Goal: Information Seeking & Learning: Learn about a topic

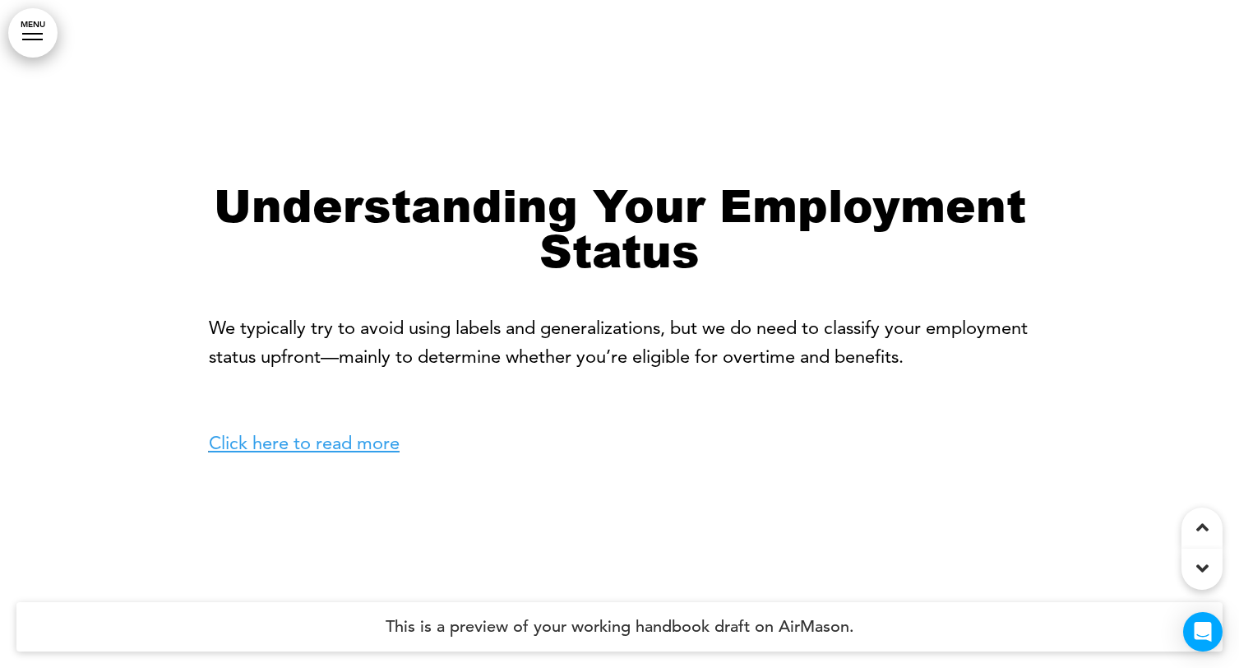
scroll to position [1345, 0]
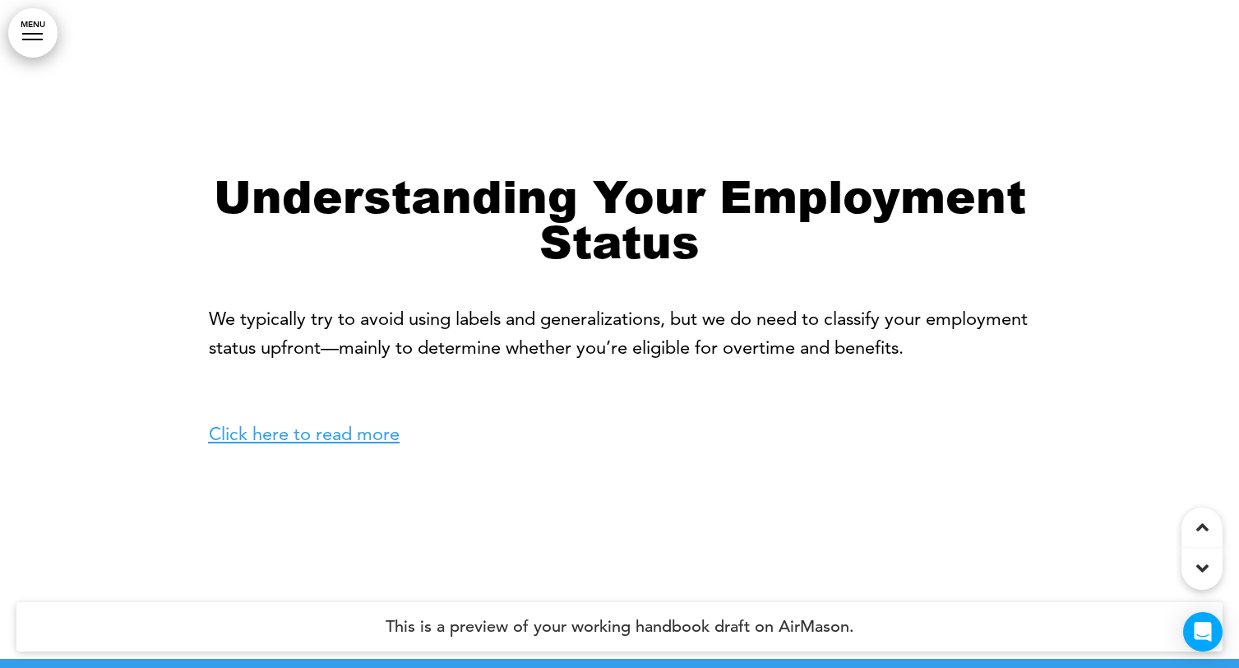
click at [371, 436] on link "Click here to read more" at bounding box center [304, 434] width 191 height 22
click at [336, 438] on link "Click here to read more" at bounding box center [304, 434] width 191 height 22
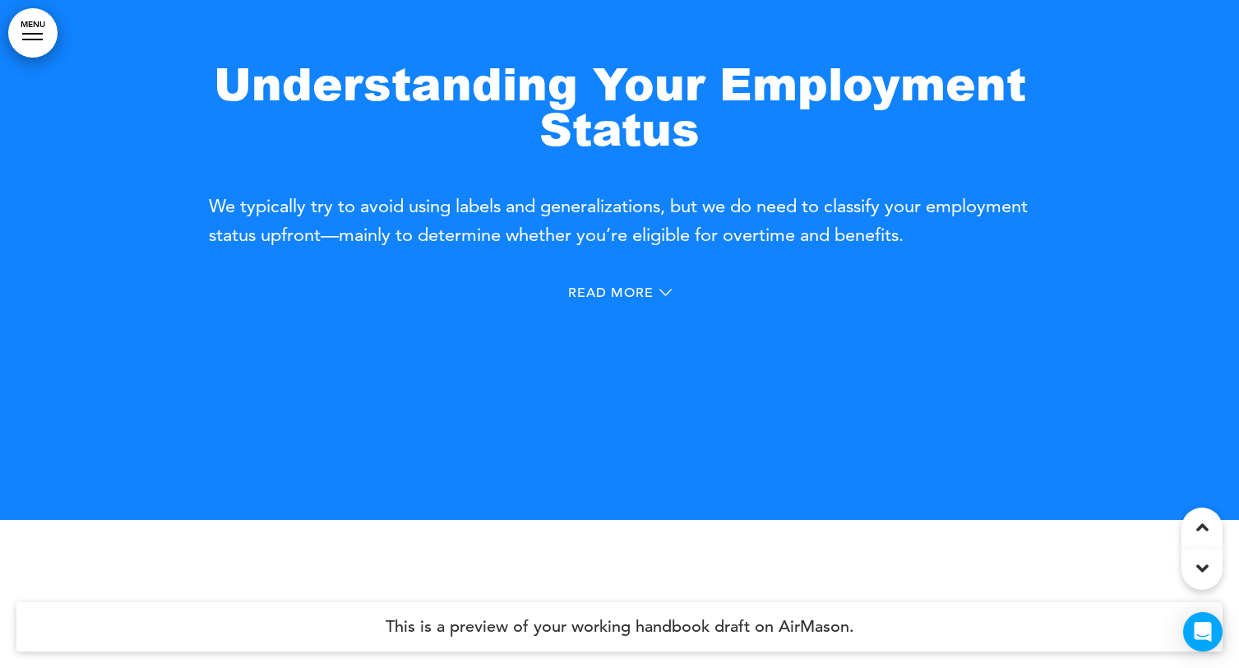
scroll to position [762, 0]
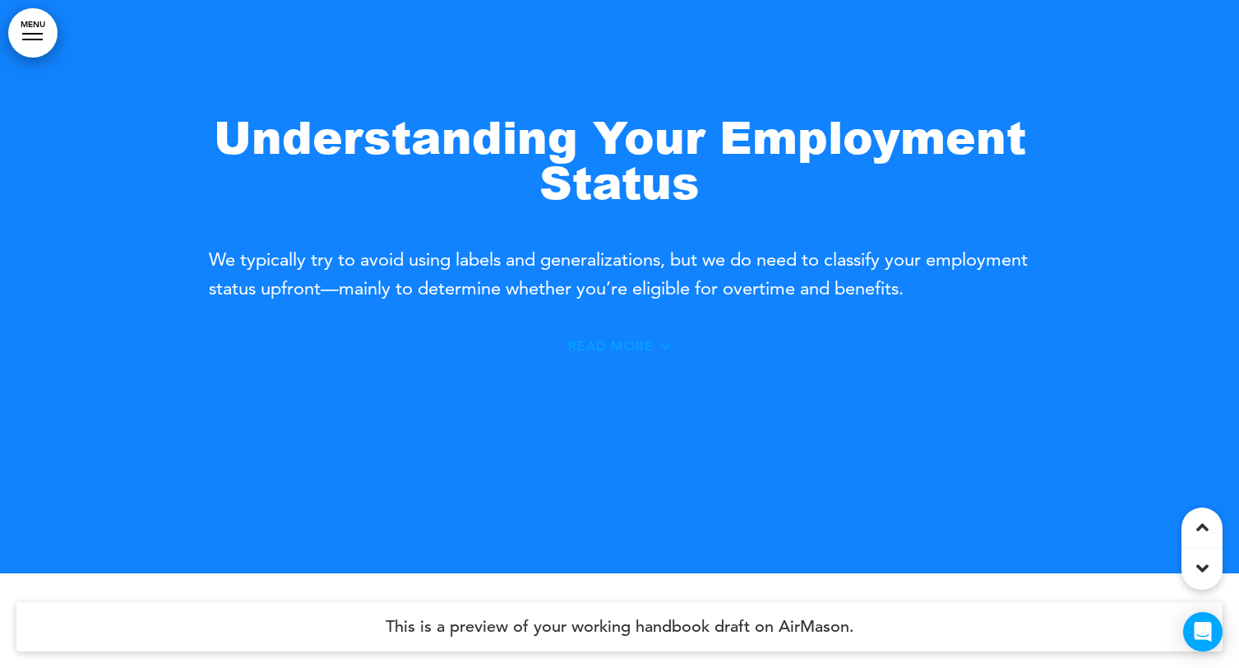
click at [657, 344] on div "Read More" at bounding box center [620, 346] width 104 height 13
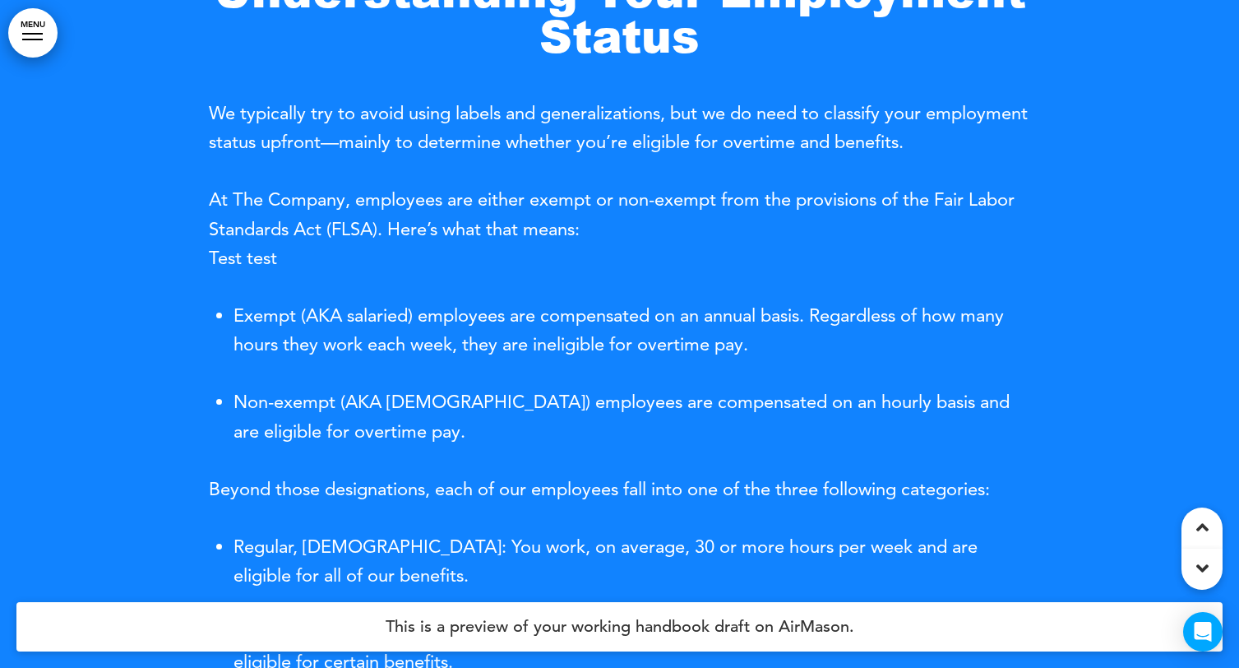
scroll to position [616, 0]
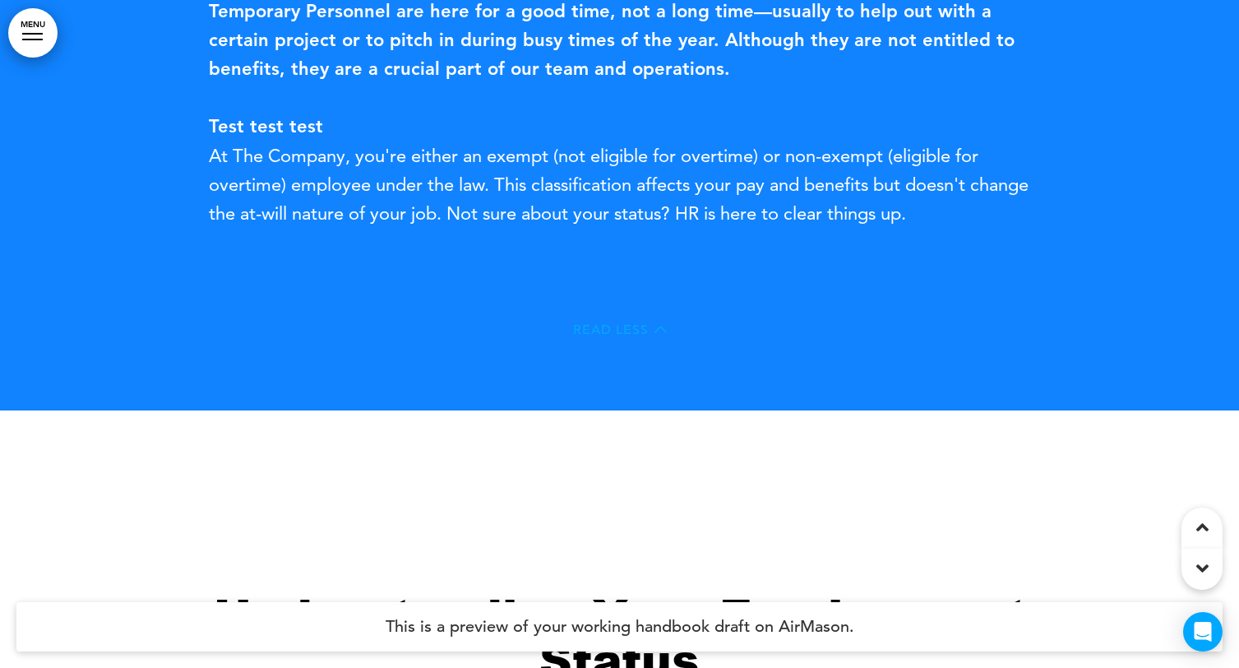
click at [651, 331] on div "Read Less" at bounding box center [620, 329] width 94 height 13
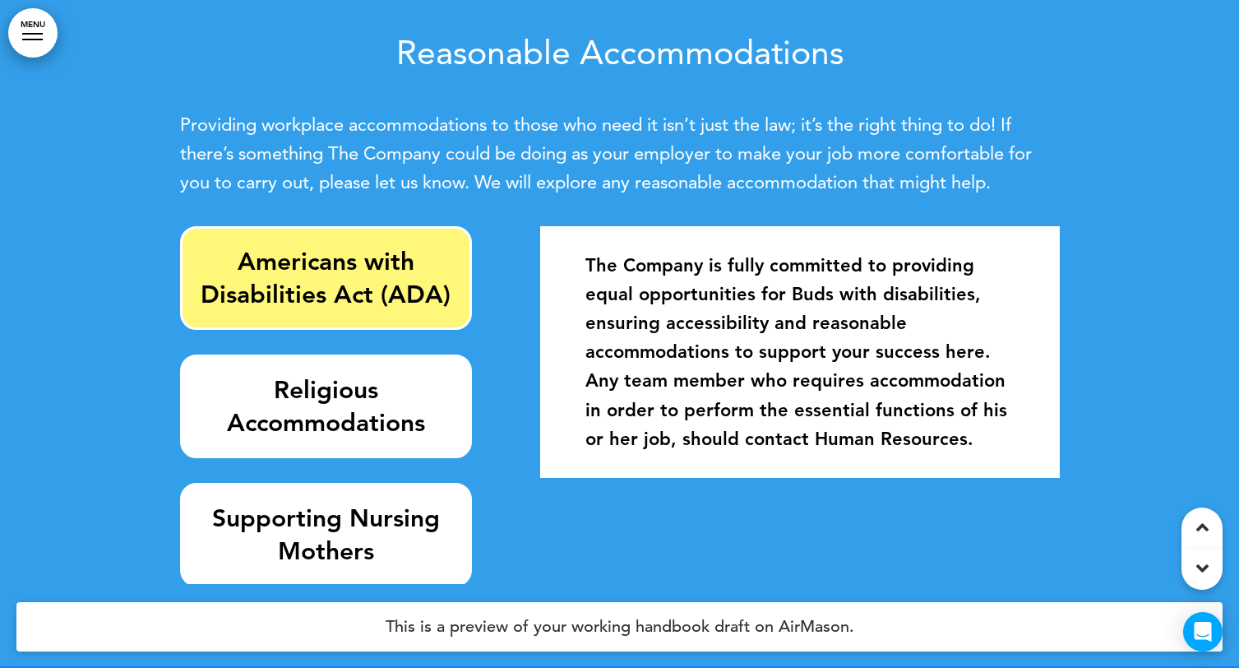
scroll to position [2018, 0]
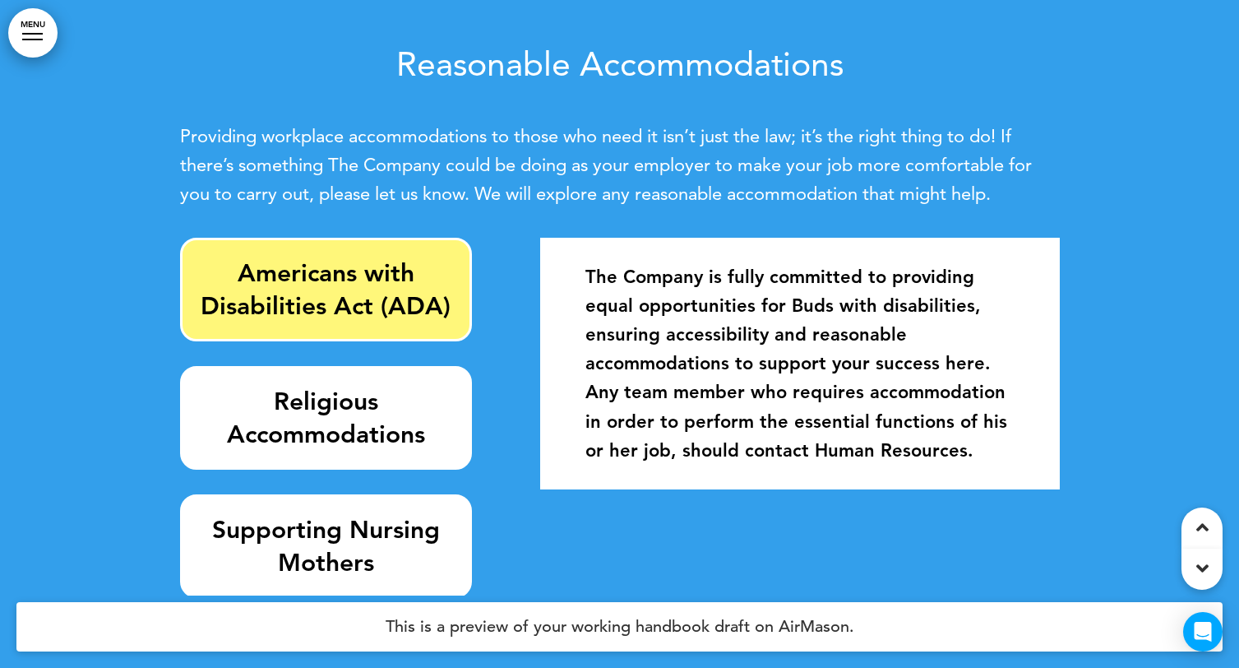
click at [338, 423] on strong "Religious Accommodations" at bounding box center [326, 418] width 198 height 63
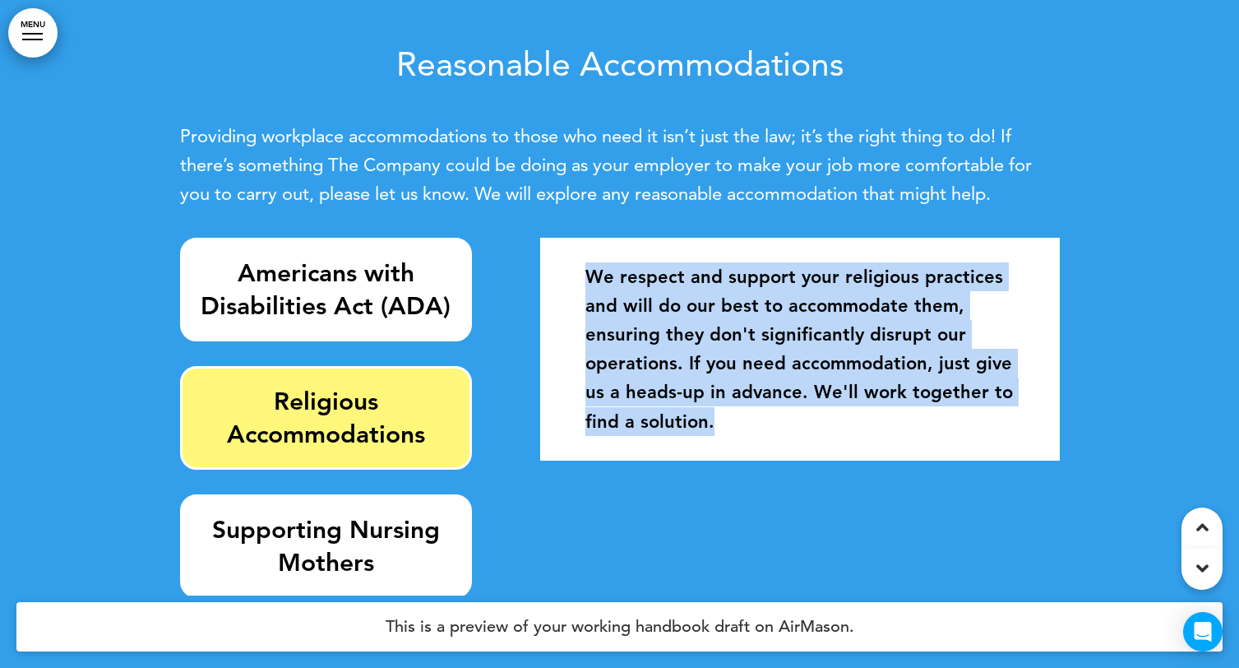
drag, startPoint x: 586, startPoint y: 272, endPoint x: 770, endPoint y: 458, distance: 261.1
click at [770, 458] on div "The Company is fully committed to providing equal opportunities for Buds with d…" at bounding box center [799, 349] width 519 height 223
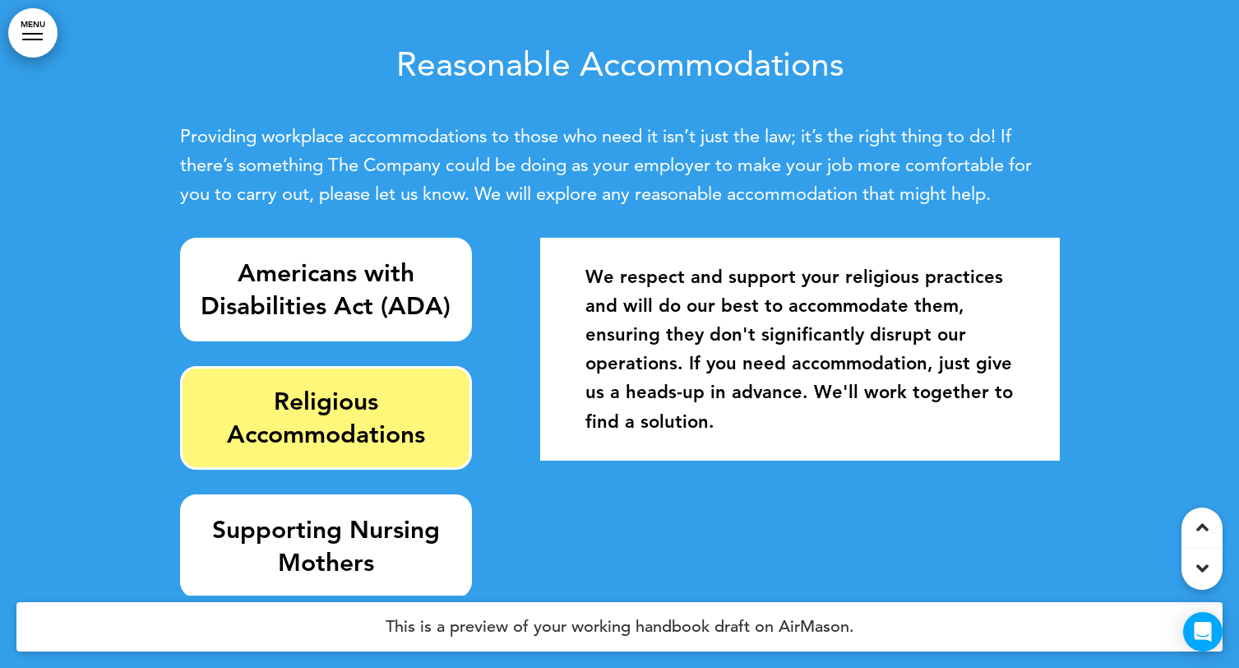
click at [603, 564] on div "Americans with Disabilities Act (ADA) Religious Accommodations Supporting Nursi…" at bounding box center [620, 417] width 880 height 358
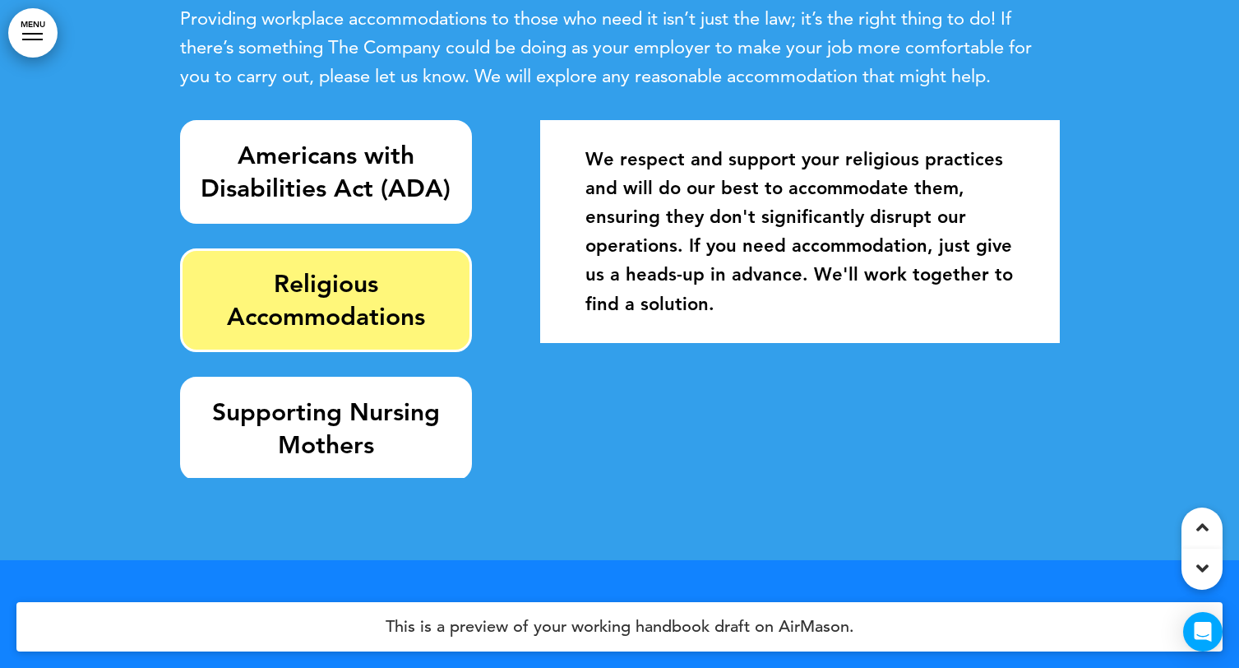
scroll to position [2137, 0]
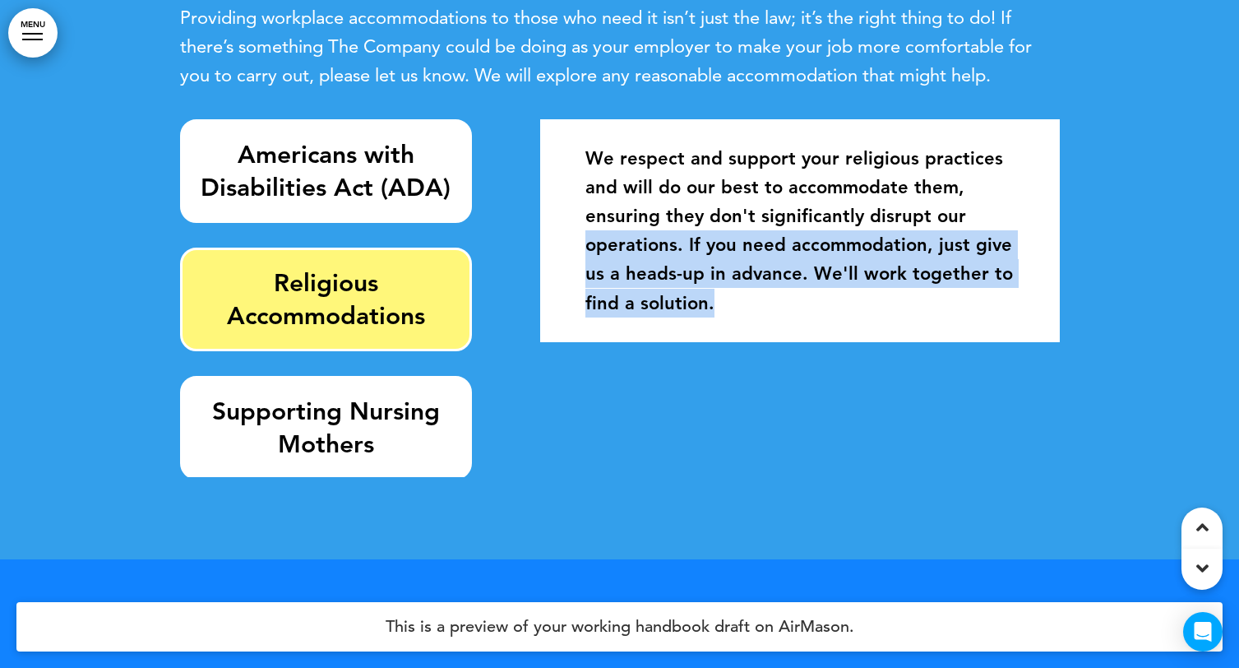
drag, startPoint x: 591, startPoint y: 239, endPoint x: 901, endPoint y: 308, distance: 317.5
click at [901, 308] on p "We respect and support your religious practices and will do our best to accommo…" at bounding box center [800, 231] width 428 height 174
click at [20, 29] on link "MENU" at bounding box center [32, 32] width 49 height 49
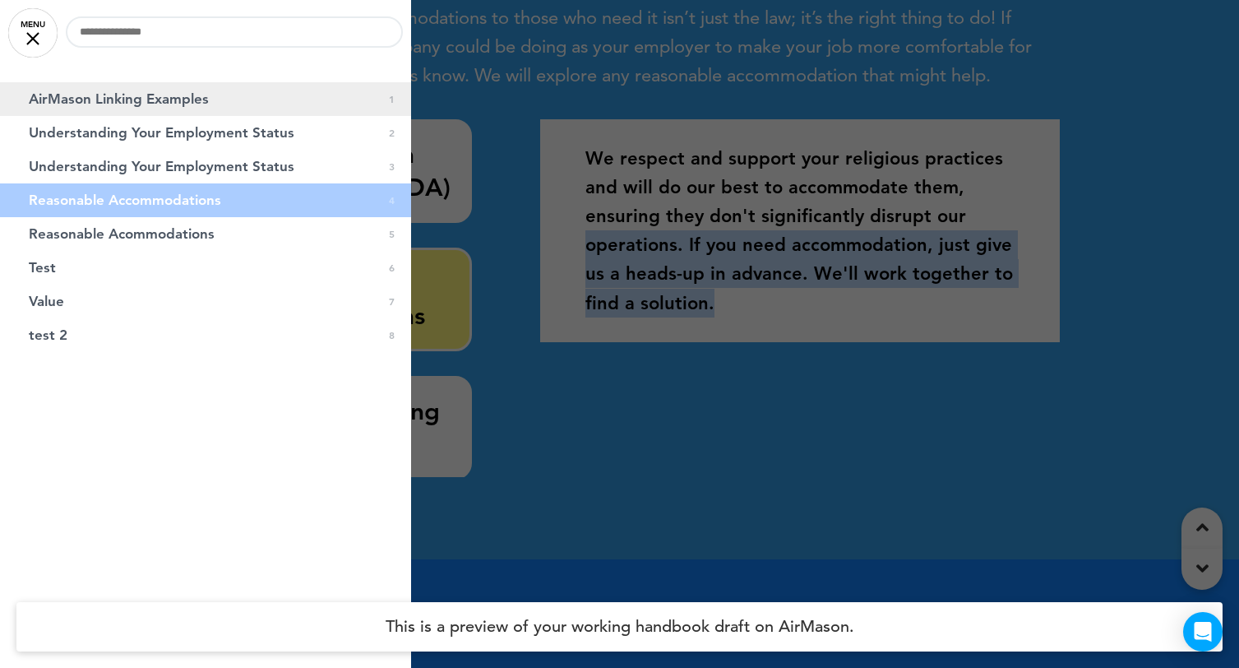
click at [243, 101] on link "AirMason Linking Examples 0 1" at bounding box center [205, 99] width 411 height 34
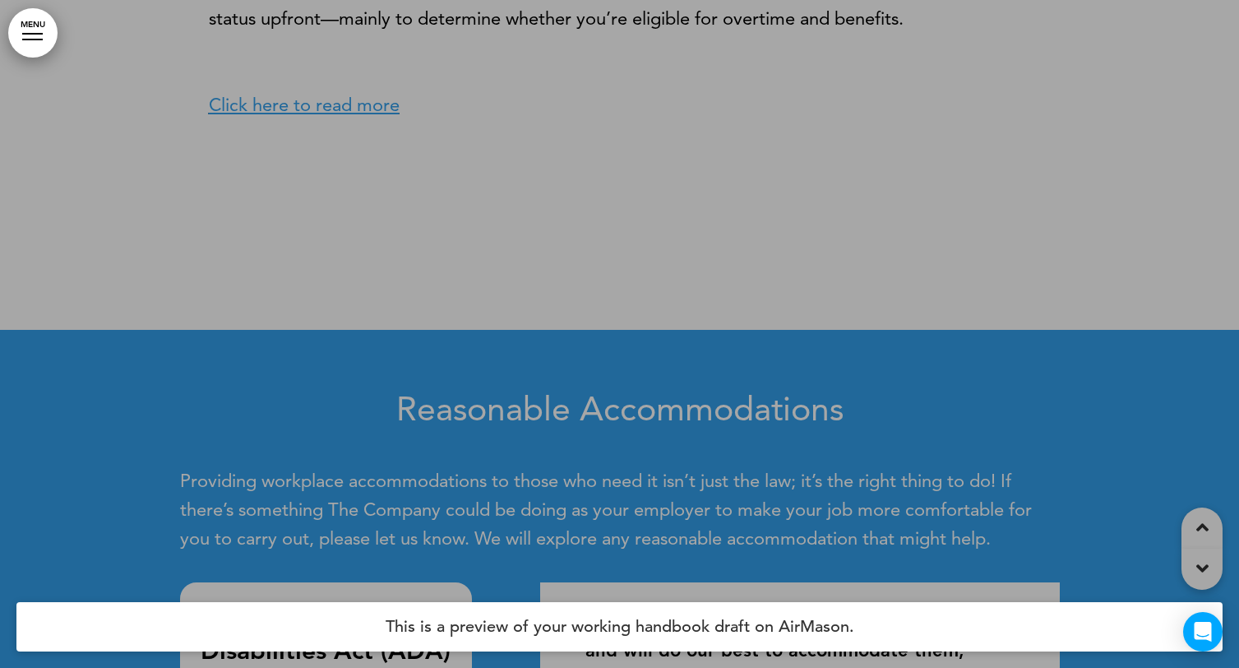
scroll to position [0, 0]
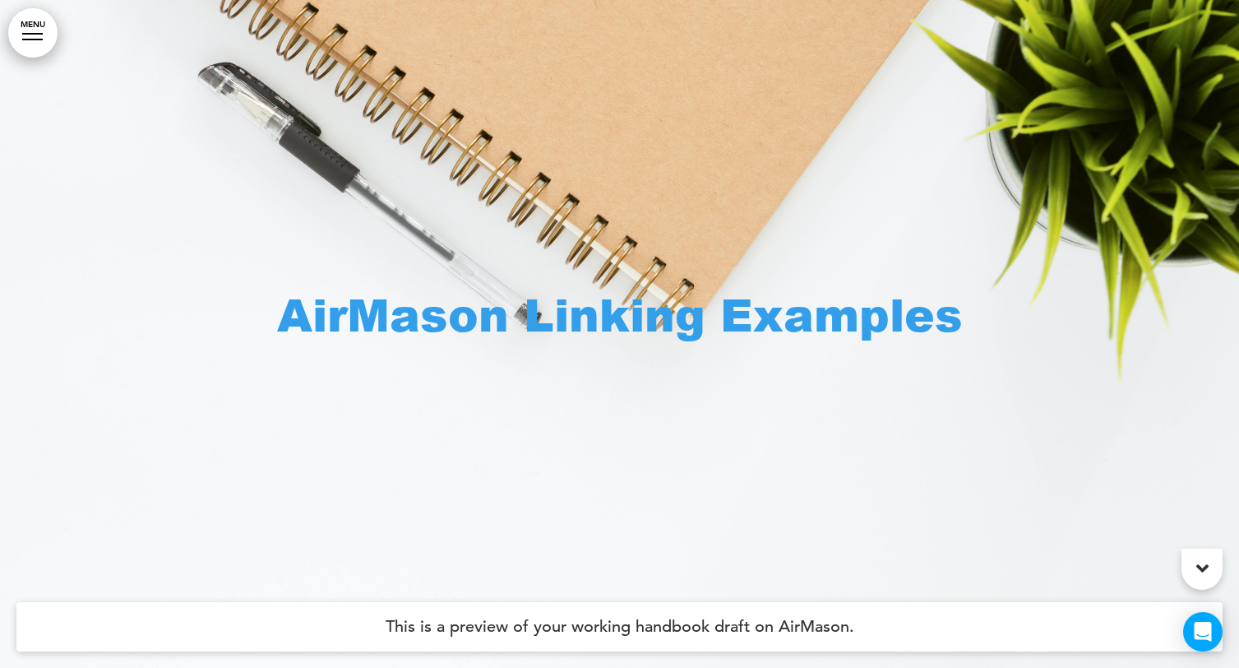
click at [11, 16] on div at bounding box center [619, 334] width 1239 height 668
click at [29, 34] on div at bounding box center [32, 34] width 21 height 2
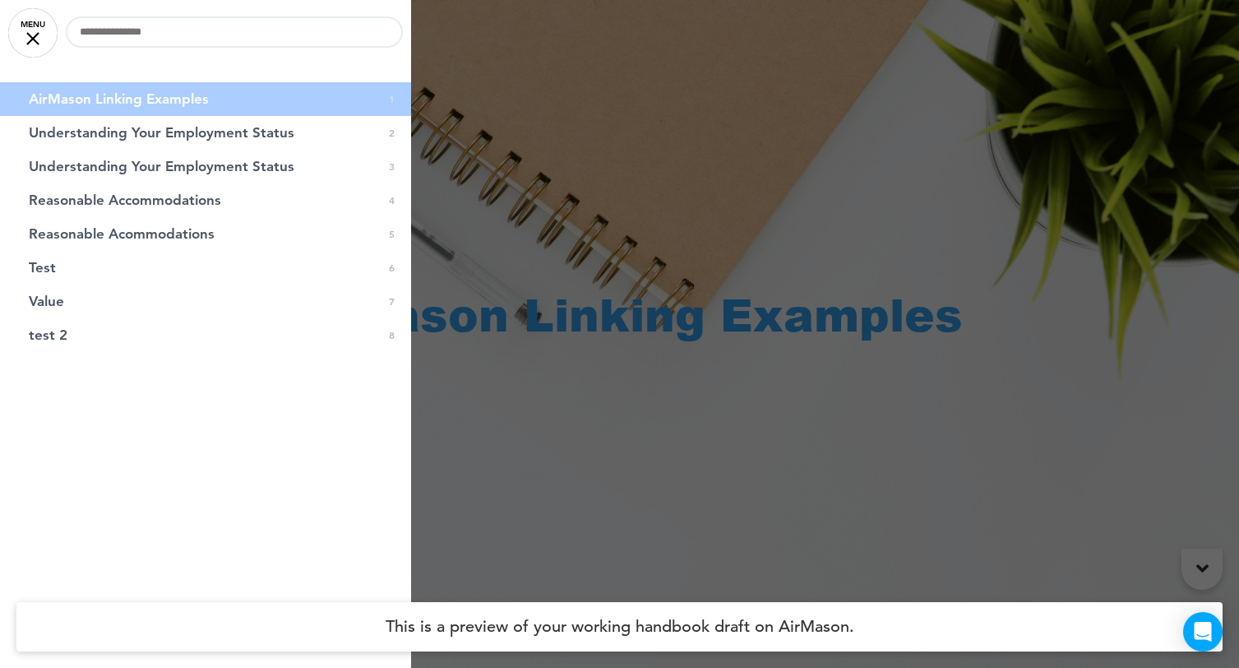
click at [534, 507] on div at bounding box center [619, 334] width 1239 height 668
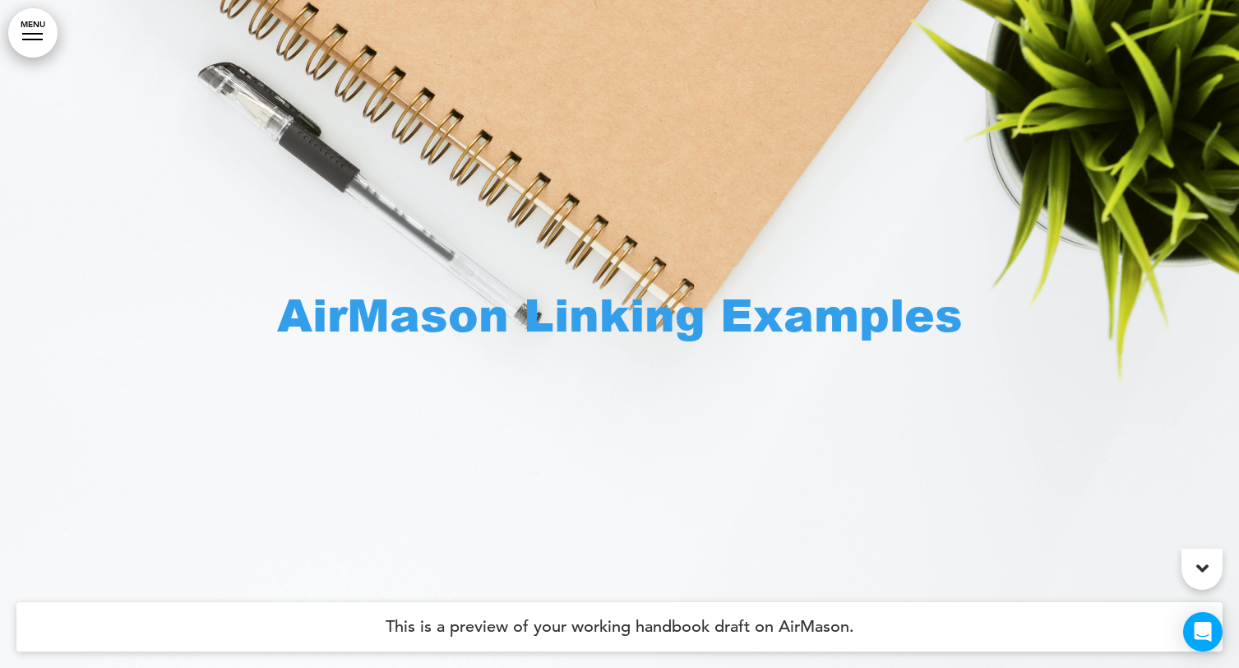
click at [30, 24] on link "MENU" at bounding box center [32, 32] width 49 height 49
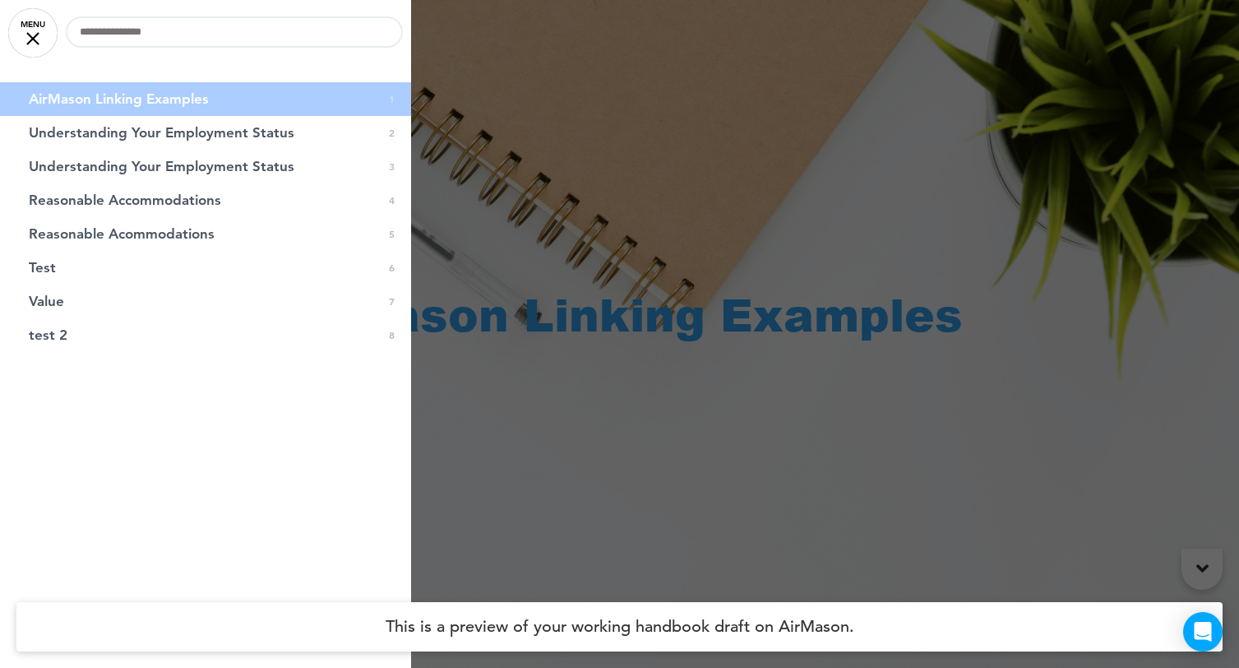
click at [585, 540] on div at bounding box center [619, 334] width 1239 height 668
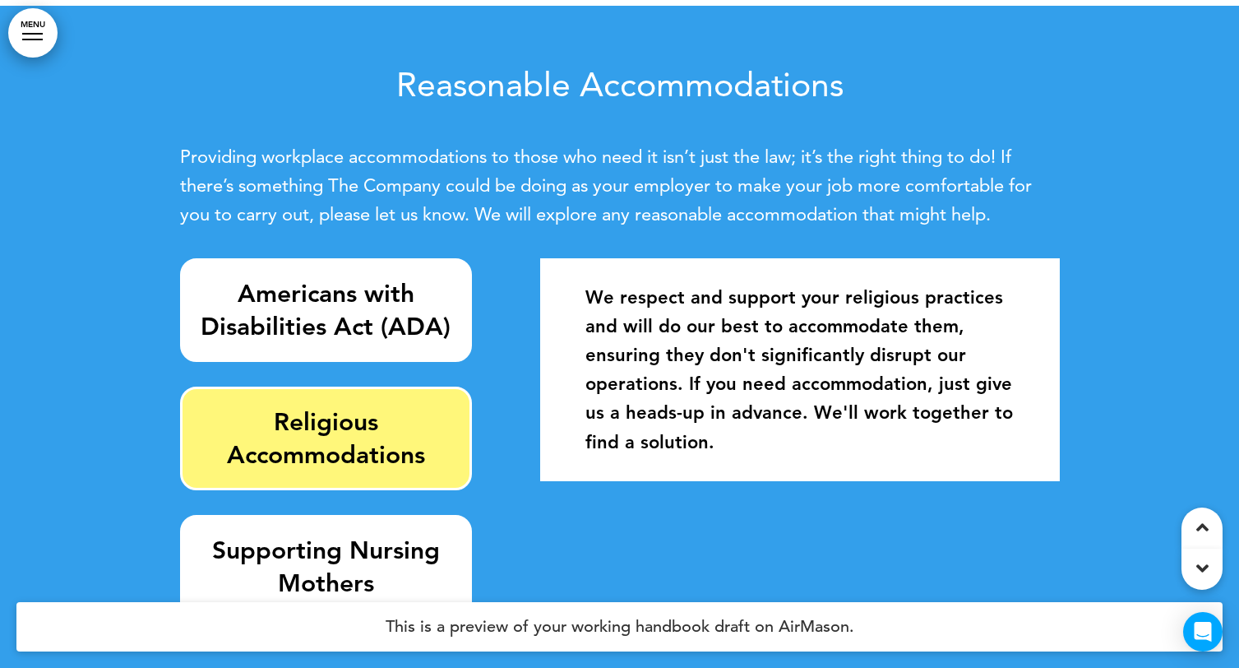
scroll to position [1988, 0]
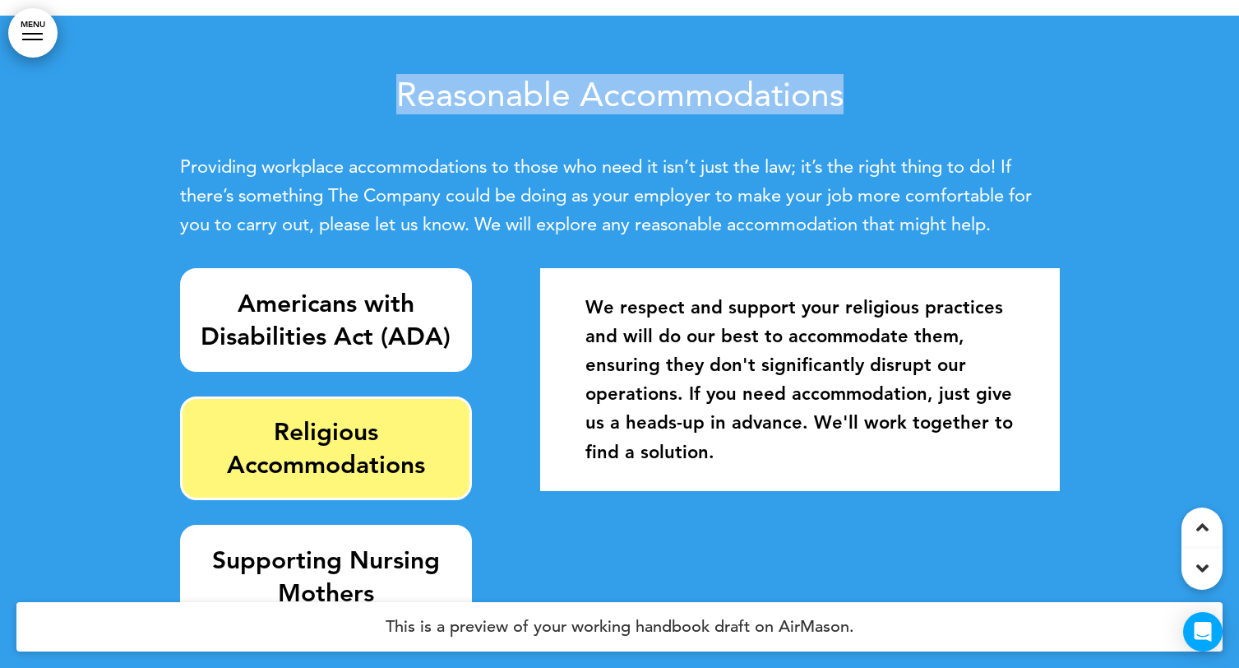
drag, startPoint x: 848, startPoint y: 92, endPoint x: 322, endPoint y: 93, distance: 525.5
click at [322, 93] on h2 "Reasonable Accommodations" at bounding box center [620, 94] width 880 height 34
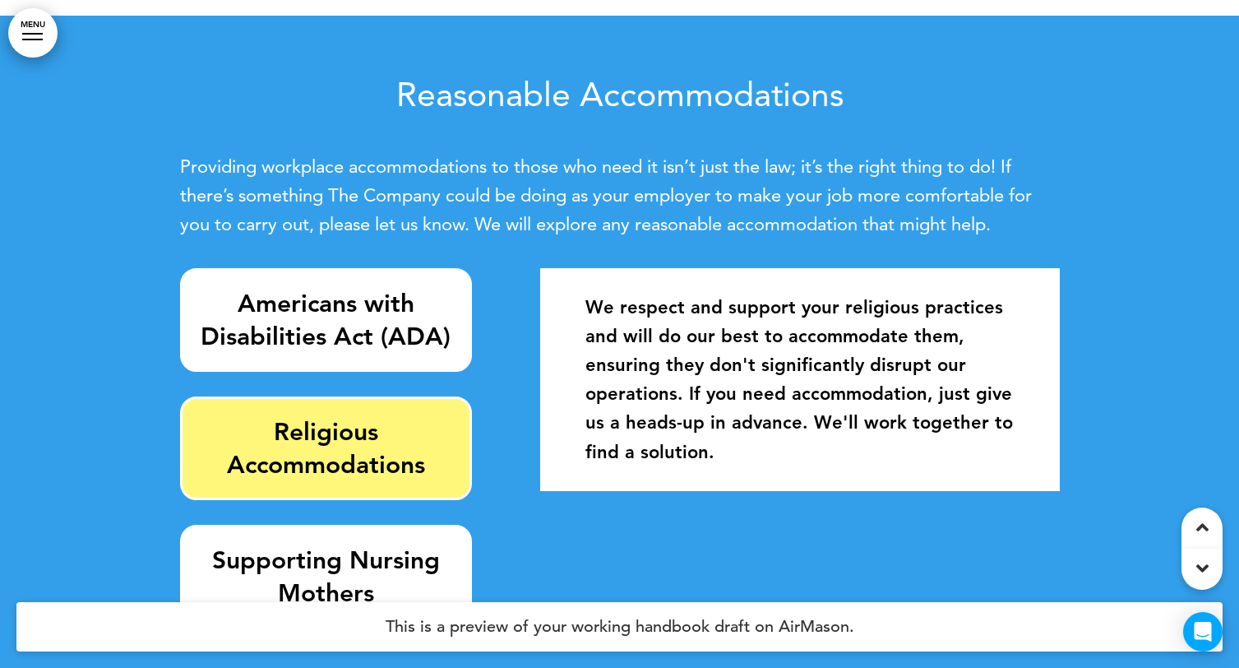
click at [269, 577] on h6 "Supporting Nursing Mothers" at bounding box center [326, 577] width 255 height 66
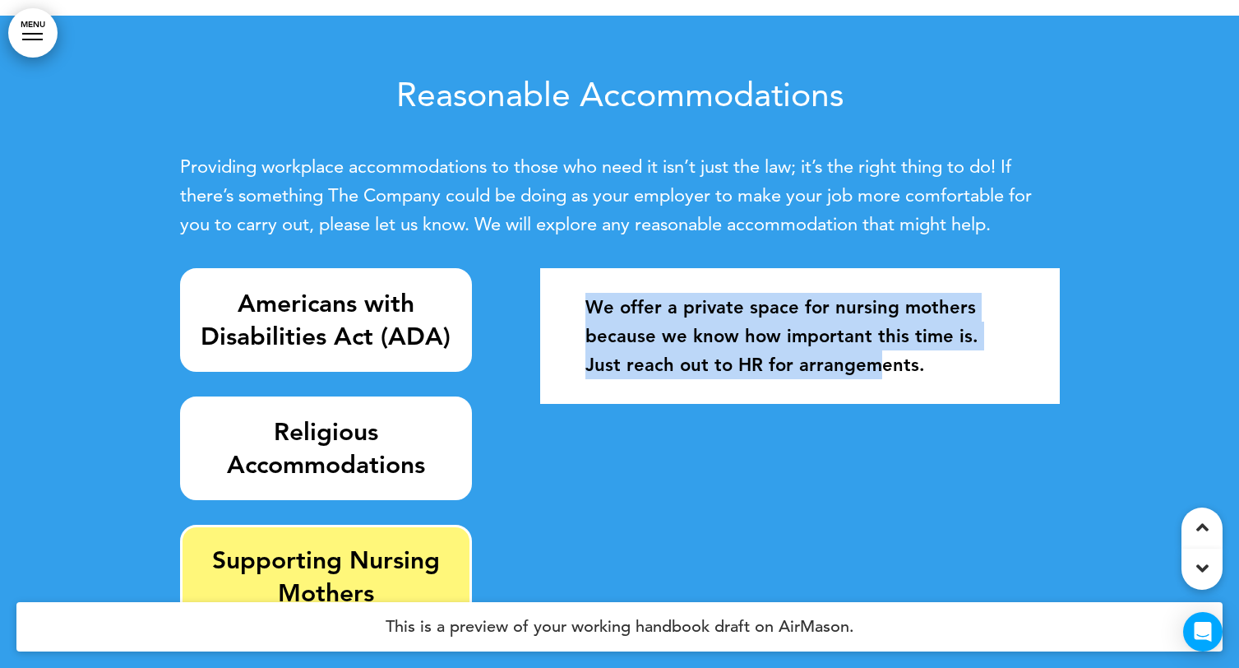
drag, startPoint x: 581, startPoint y: 314, endPoint x: 846, endPoint y: 372, distance: 271.8
click at [846, 372] on div "We offer a private space for nursing mothers because we know how important this…" at bounding box center [800, 336] width 494 height 120
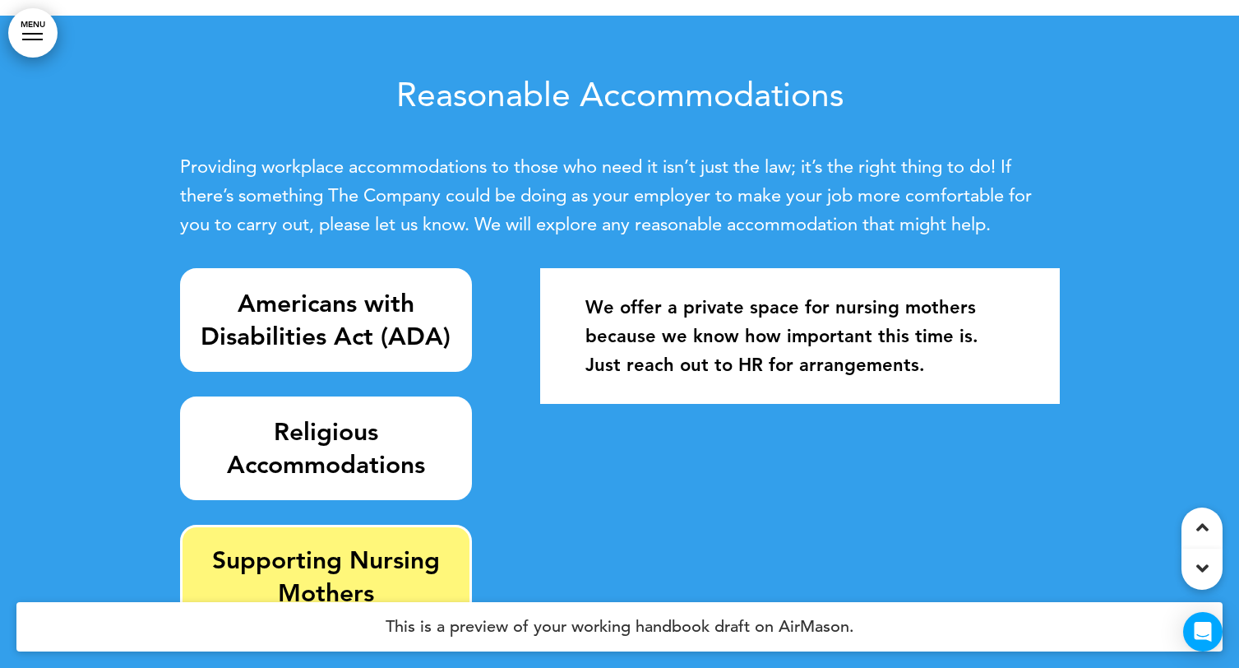
click at [295, 465] on strong "Religious Accommodations" at bounding box center [326, 448] width 198 height 63
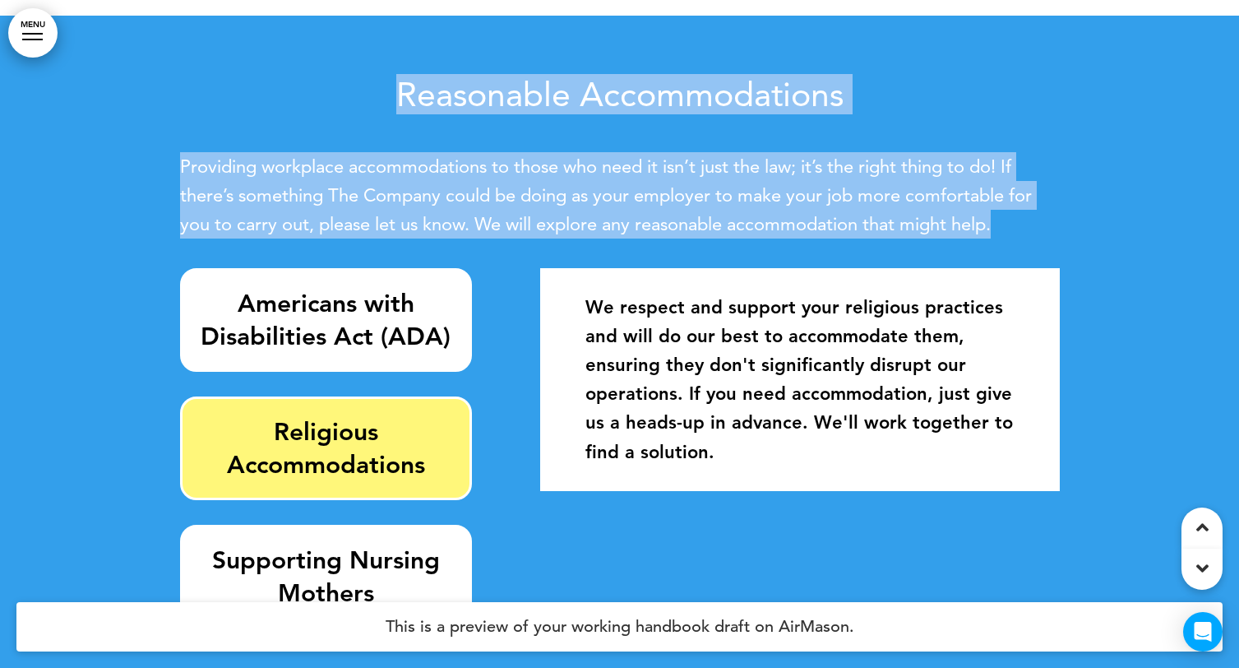
drag, startPoint x: 1031, startPoint y: 234, endPoint x: 373, endPoint y: 87, distance: 674.0
click at [373, 87] on div "Reasonable Accommodations Providing workplace accommodations to those who need …" at bounding box center [620, 158] width 880 height 162
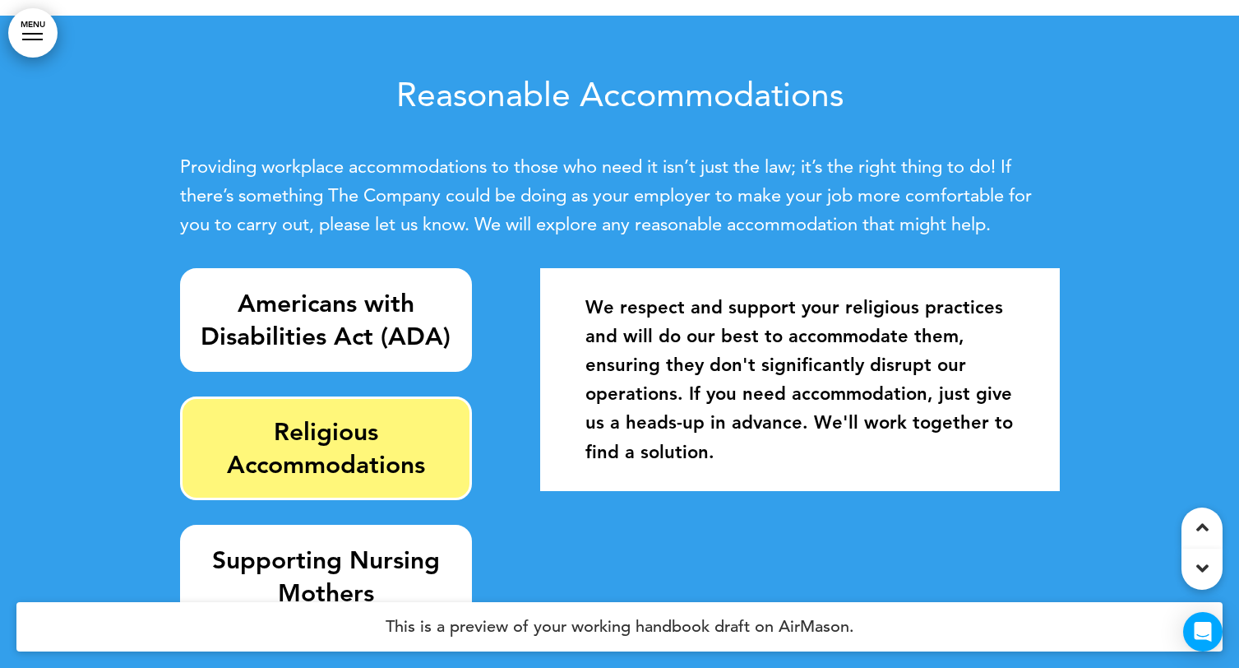
click at [543, 244] on div "Reasonable Accommodations Providing workplace accommodations to those who need …" at bounding box center [620, 362] width 880 height 692
click at [576, 200] on span "Providing workplace accommodations to those who need it isn’t just the law; it’…" at bounding box center [606, 195] width 852 height 80
